Goal: Share content: Share content

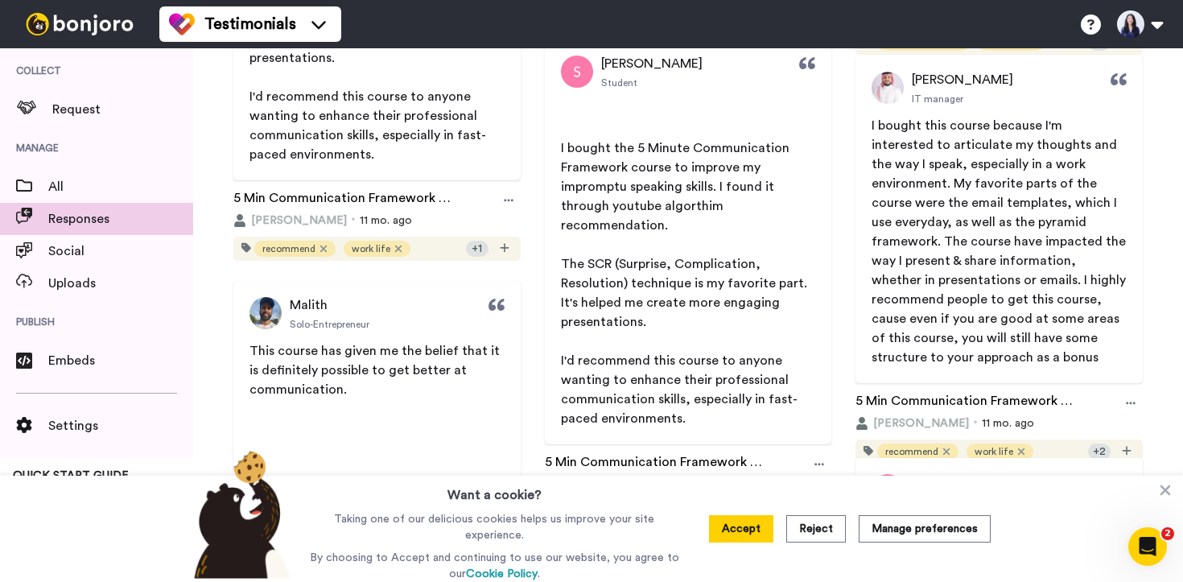
scroll to position [802, 0]
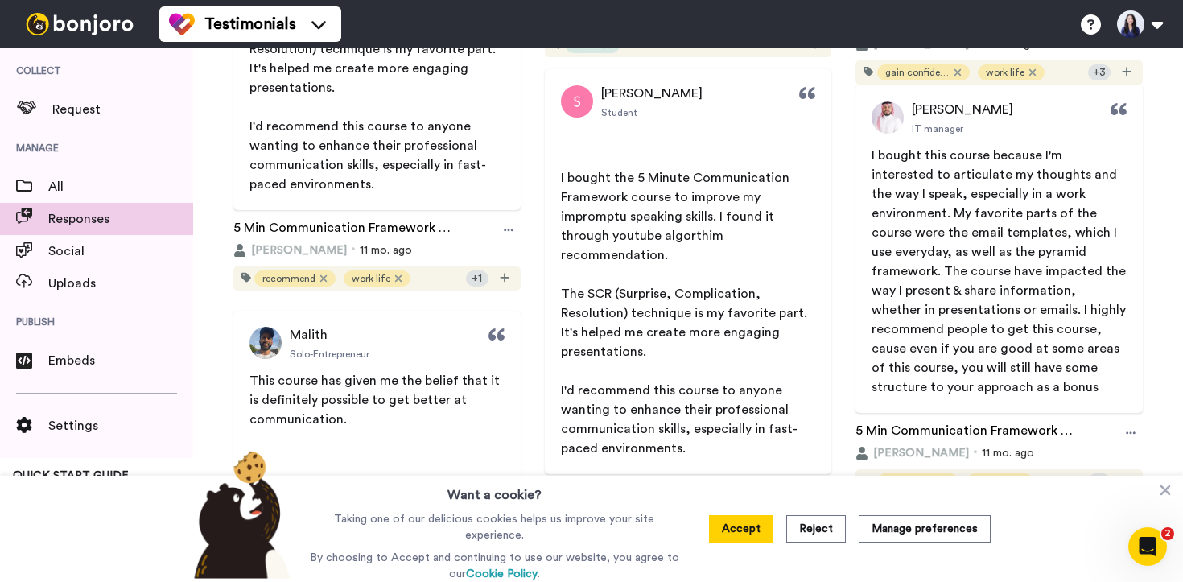
drag, startPoint x: 958, startPoint y: 206, endPoint x: 1028, endPoint y: 275, distance: 99.0
click at [1028, 275] on span "I bought this course because I'm interested to articulate my thoughts and the w…" at bounding box center [999, 271] width 257 height 245
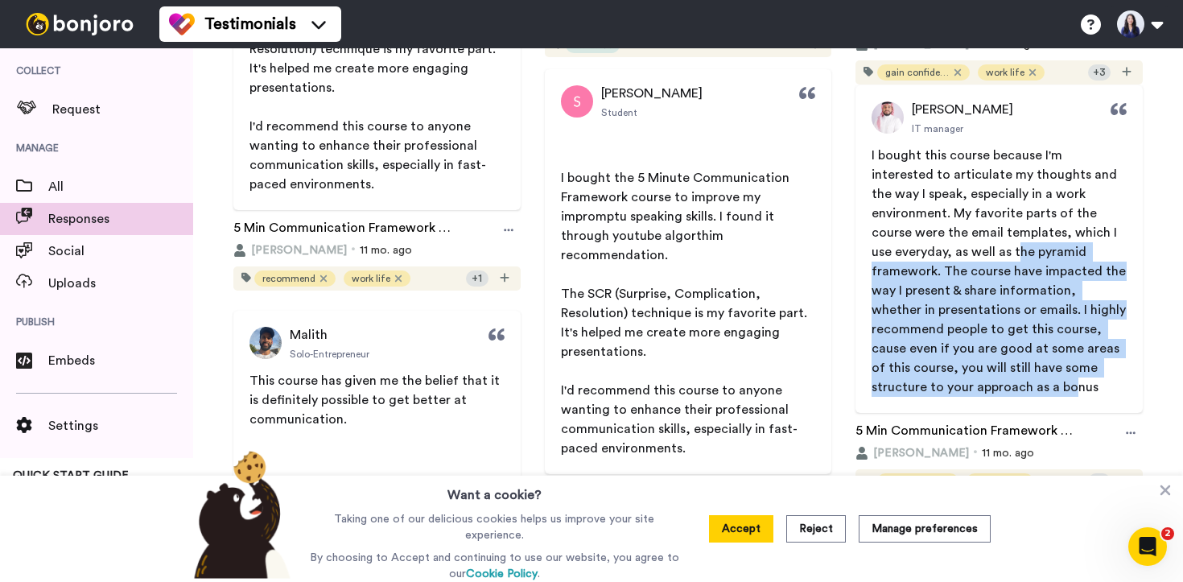
drag, startPoint x: 921, startPoint y: 253, endPoint x: 1101, endPoint y: 360, distance: 208.9
click at [1101, 360] on span "I bought this course because I'm interested to articulate my thoughts and the w…" at bounding box center [999, 271] width 257 height 245
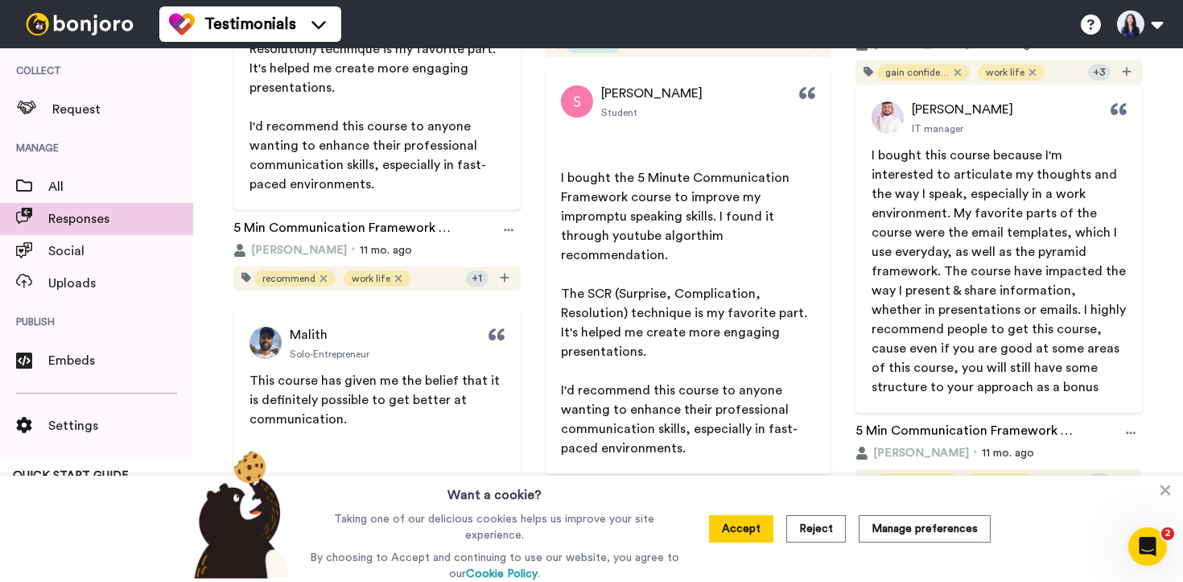
click at [728, 337] on span "The SCR (Surprise, Complication, Resolution) technique is my favorite part. It'…" at bounding box center [685, 322] width 249 height 71
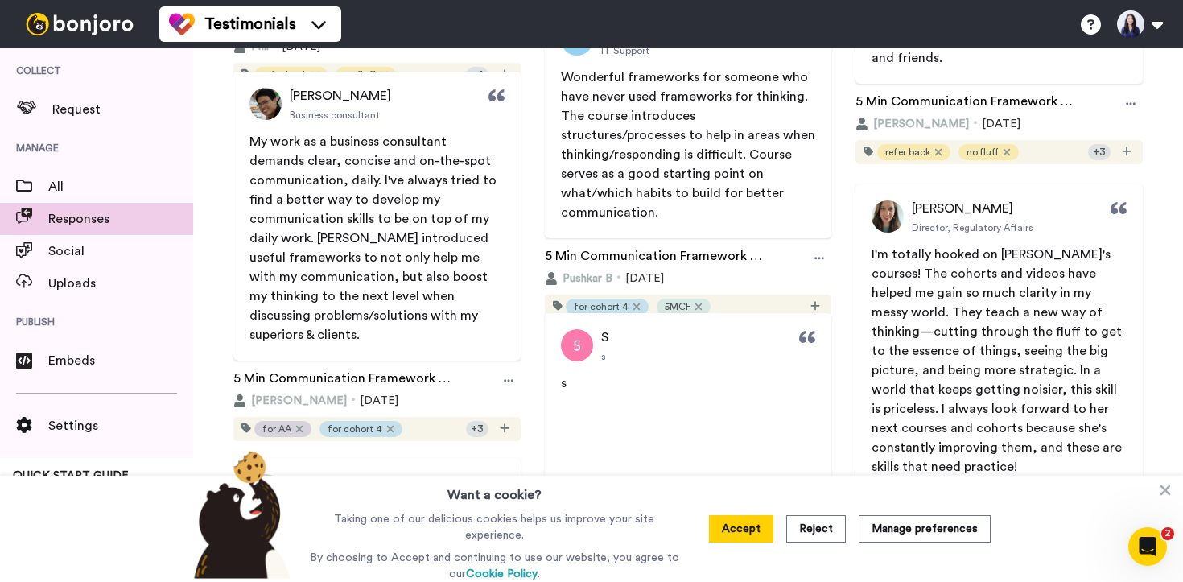
scroll to position [2172, 0]
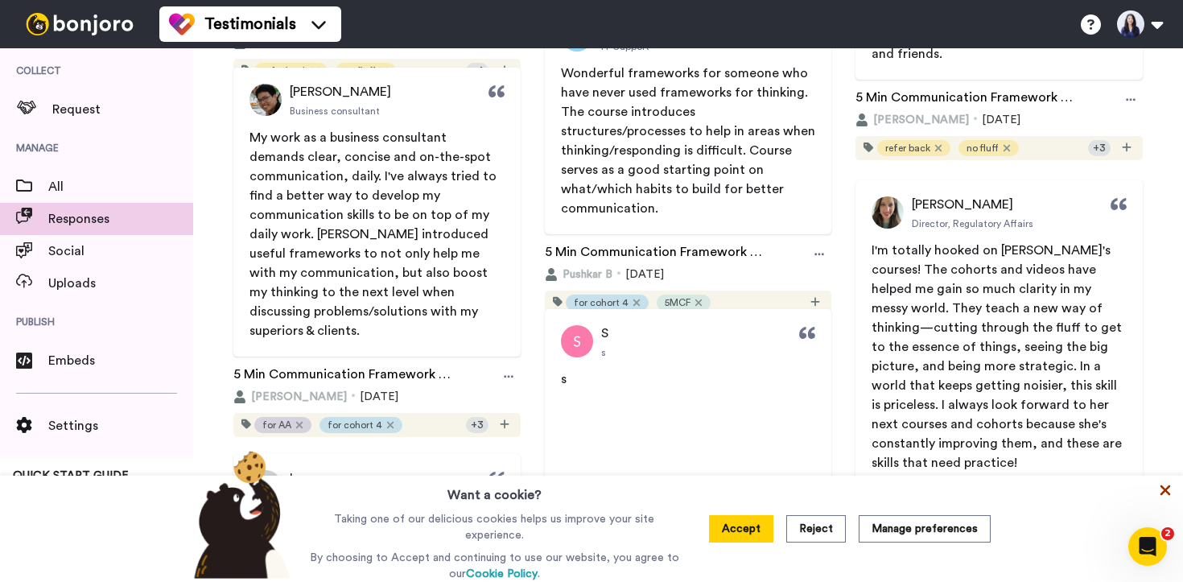
click at [1160, 492] on icon at bounding box center [1165, 490] width 16 height 16
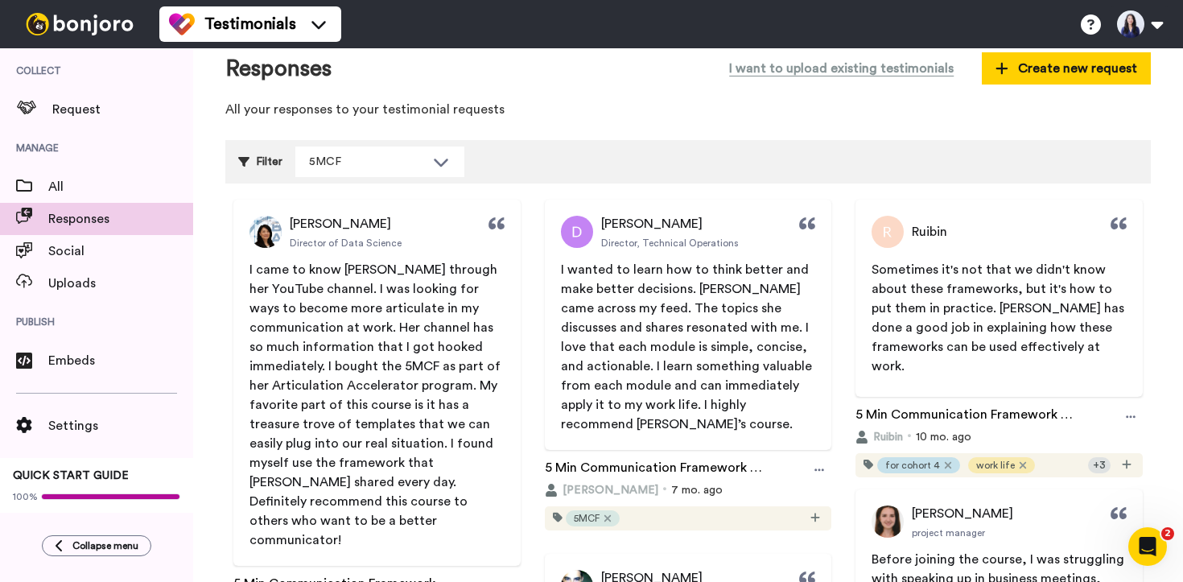
scroll to position [0, 0]
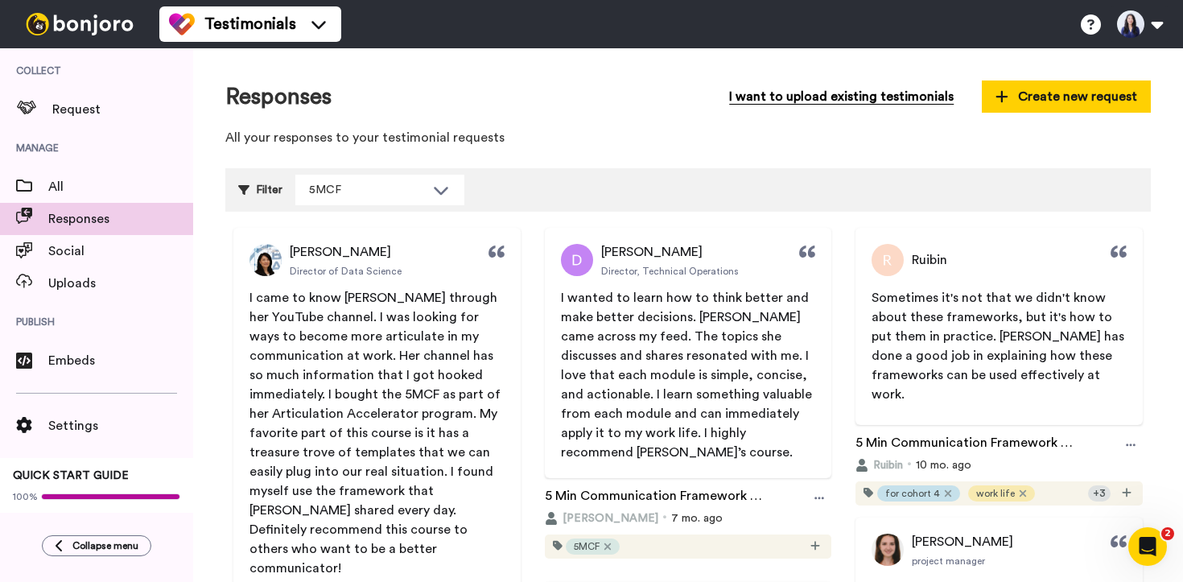
click at [805, 89] on button "I want to upload existing testimonials" at bounding box center [841, 96] width 249 height 32
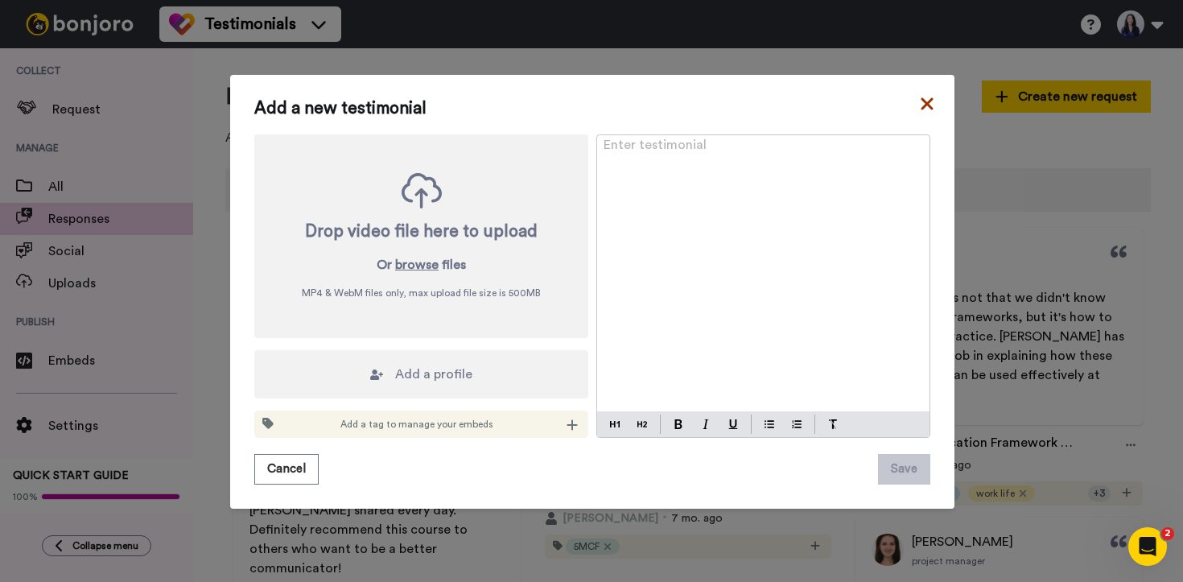
click at [925, 104] on icon at bounding box center [927, 103] width 16 height 19
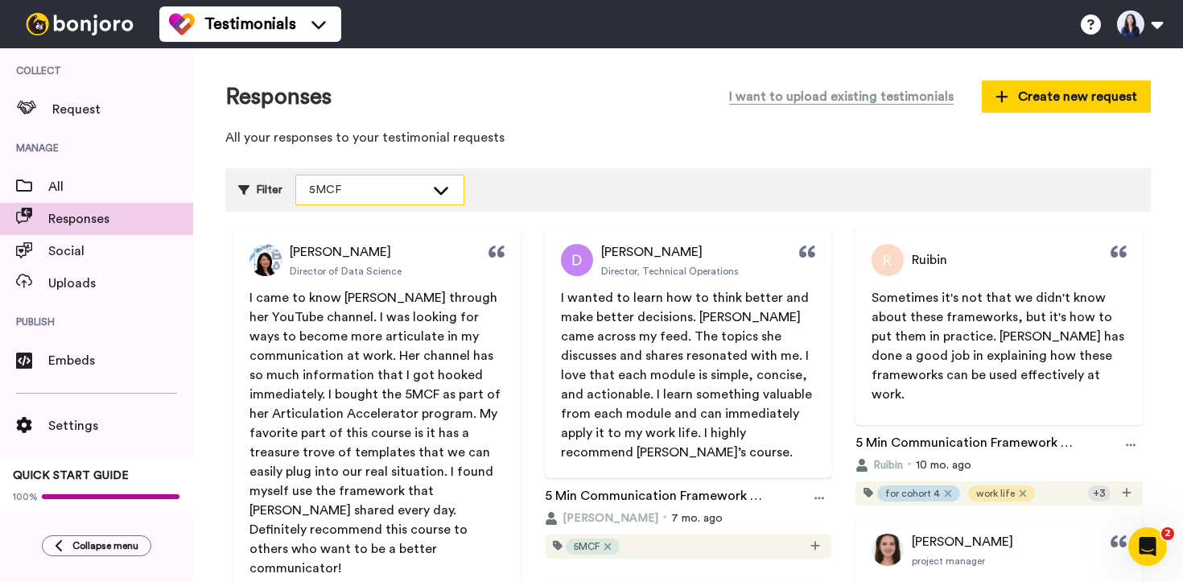
click at [414, 185] on div "5MCF" at bounding box center [367, 190] width 116 height 16
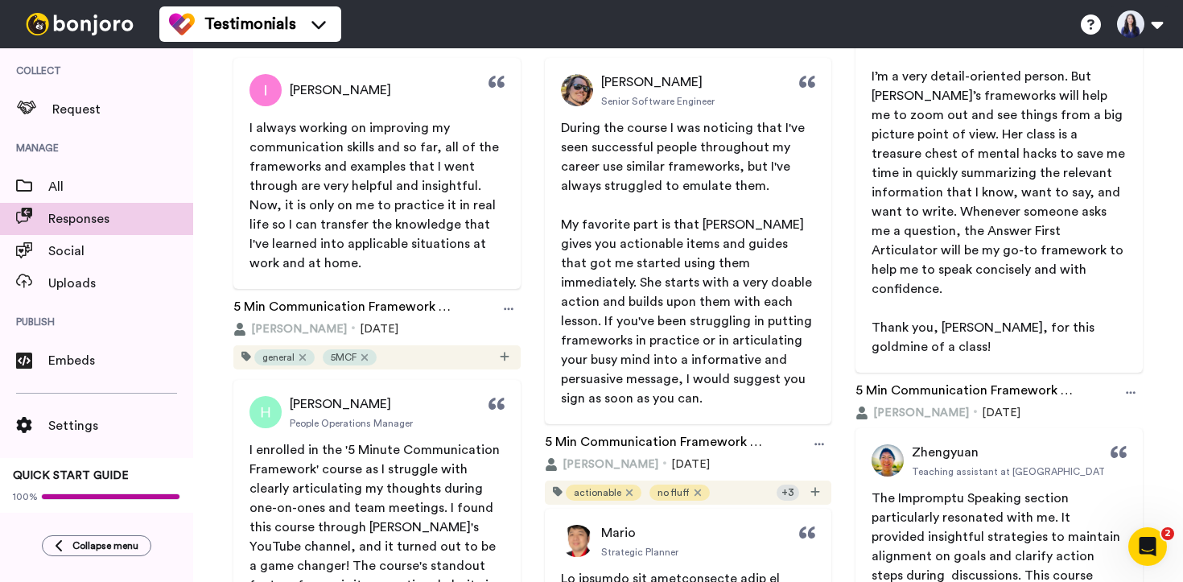
scroll to position [6294, 0]
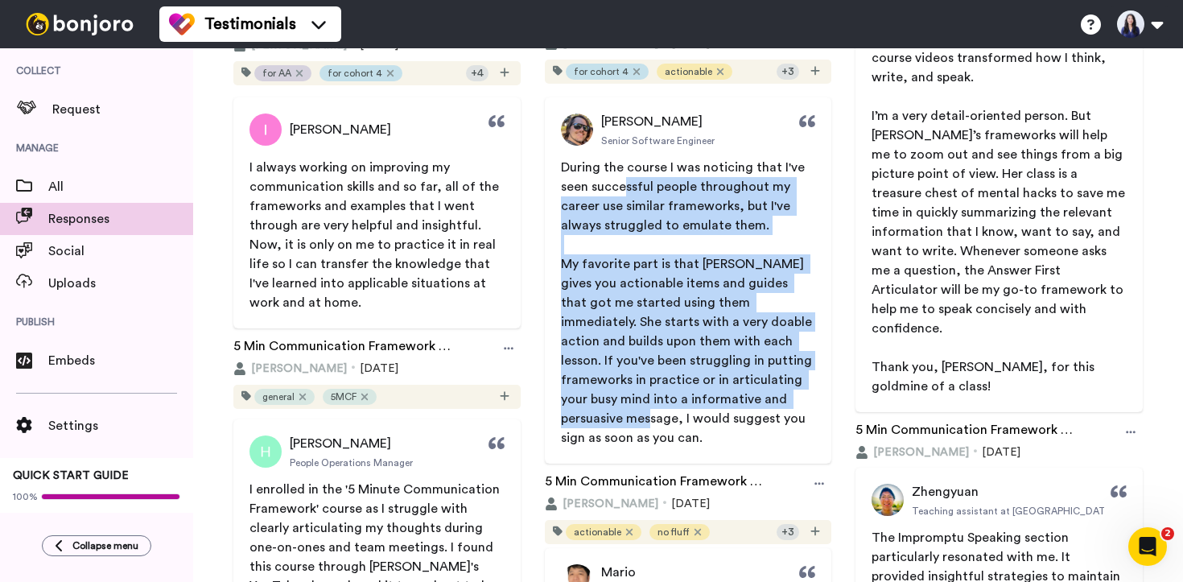
drag, startPoint x: 626, startPoint y: 184, endPoint x: 793, endPoint y: 406, distance: 277.6
click at [793, 406] on div "During the course I was noticing that I've seen successful people throughout my…" at bounding box center [688, 303] width 255 height 290
click at [785, 402] on p "My favorite part is that [PERSON_NAME] gives you actionable items and guides th…" at bounding box center [688, 350] width 255 height 193
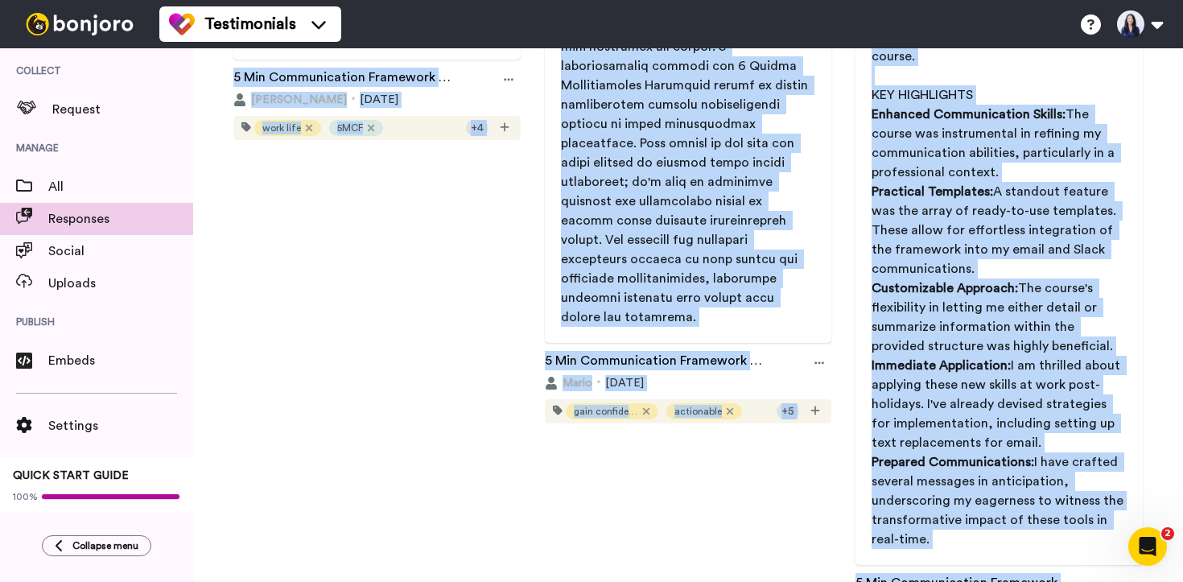
scroll to position [7346, 0]
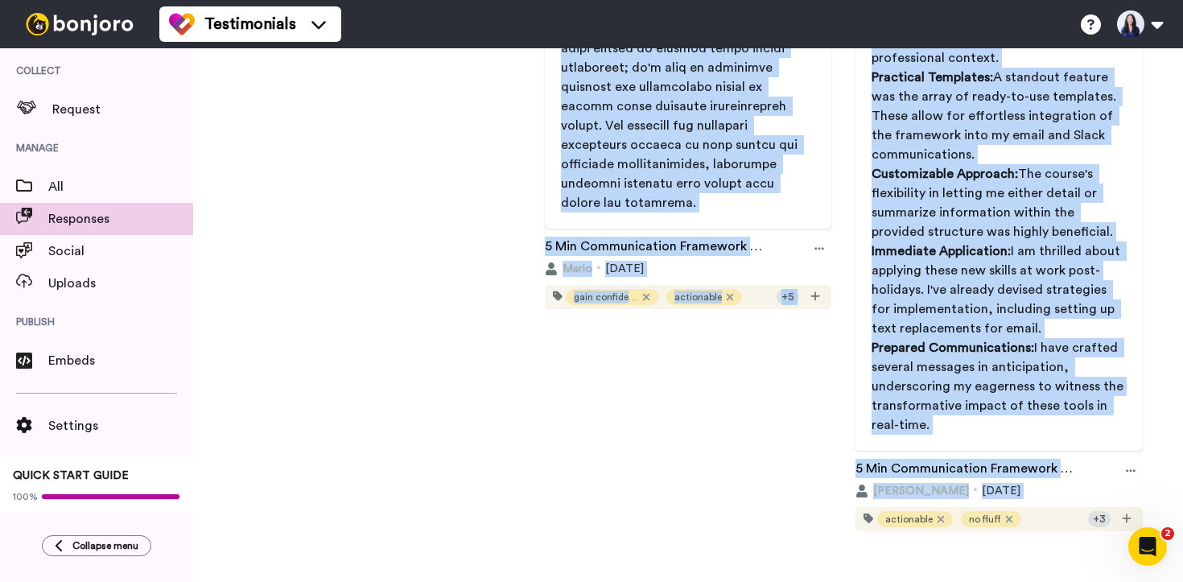
drag, startPoint x: 247, startPoint y: 232, endPoint x: 922, endPoint y: 420, distance: 700.9
copy div "Lore Ips Dolorsit am Cons Adipisc E sedd ei temp Incid utlabor etd MagNaal enim…"
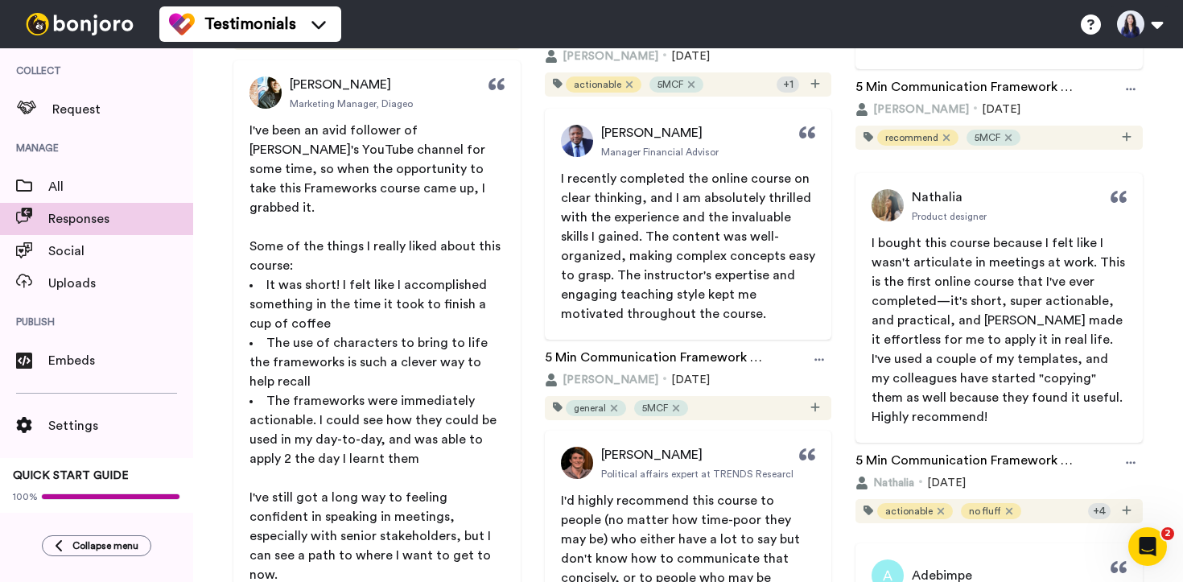
scroll to position [3561, 0]
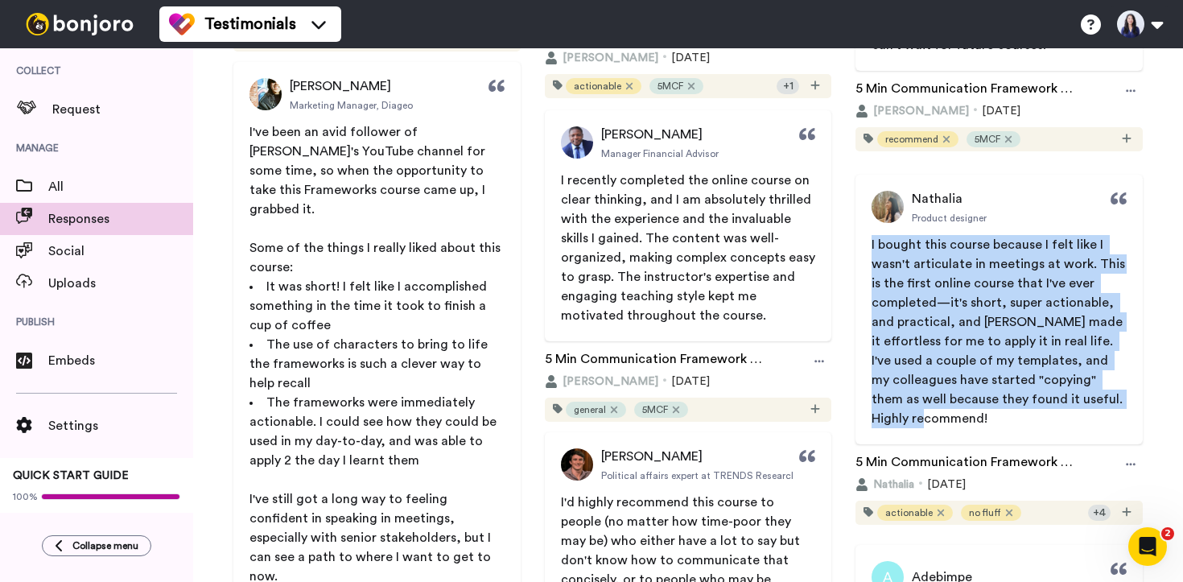
drag, startPoint x: 865, startPoint y: 245, endPoint x: 1015, endPoint y: 416, distance: 228.1
click at [1015, 416] on span "I bought this course because I felt like I wasn't articulate in meetings at wor…" at bounding box center [998, 331] width 287 height 193
copy span "I bought this course because I felt like I wasn't articulate in meetings at wor…"
